Goal: Task Accomplishment & Management: Manage account settings

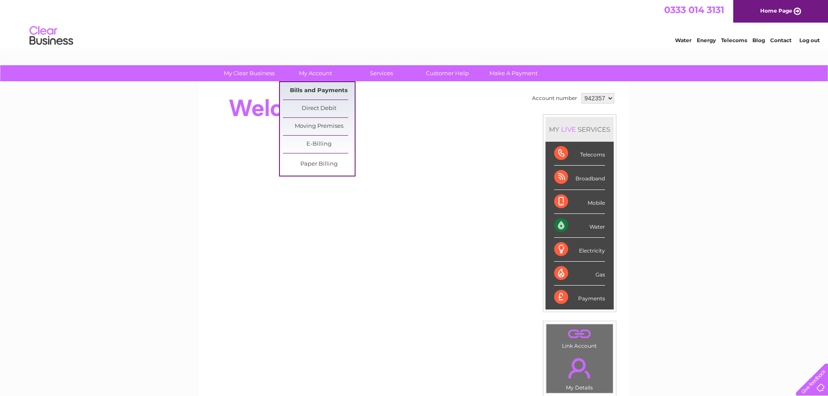
click at [320, 87] on link "Bills and Payments" at bounding box center [319, 90] width 72 height 17
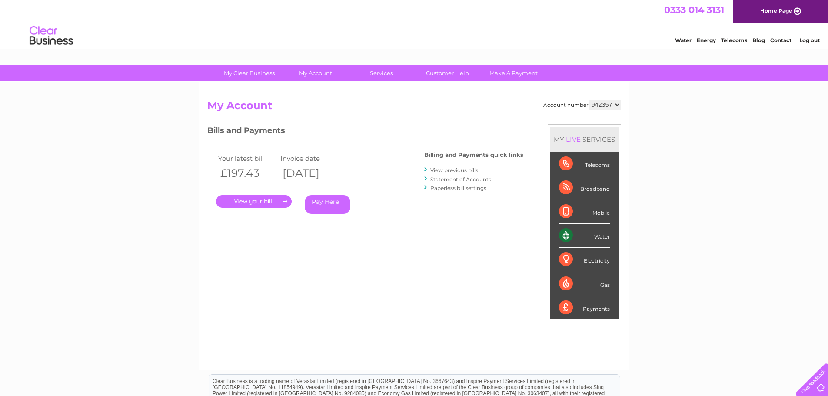
click at [283, 200] on link "." at bounding box center [254, 201] width 76 height 13
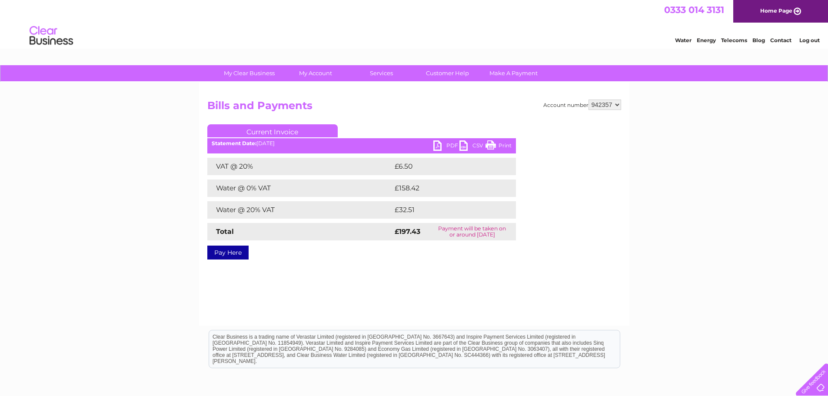
click at [450, 144] on link "PDF" at bounding box center [447, 146] width 26 height 13
